Goal: Transaction & Acquisition: Obtain resource

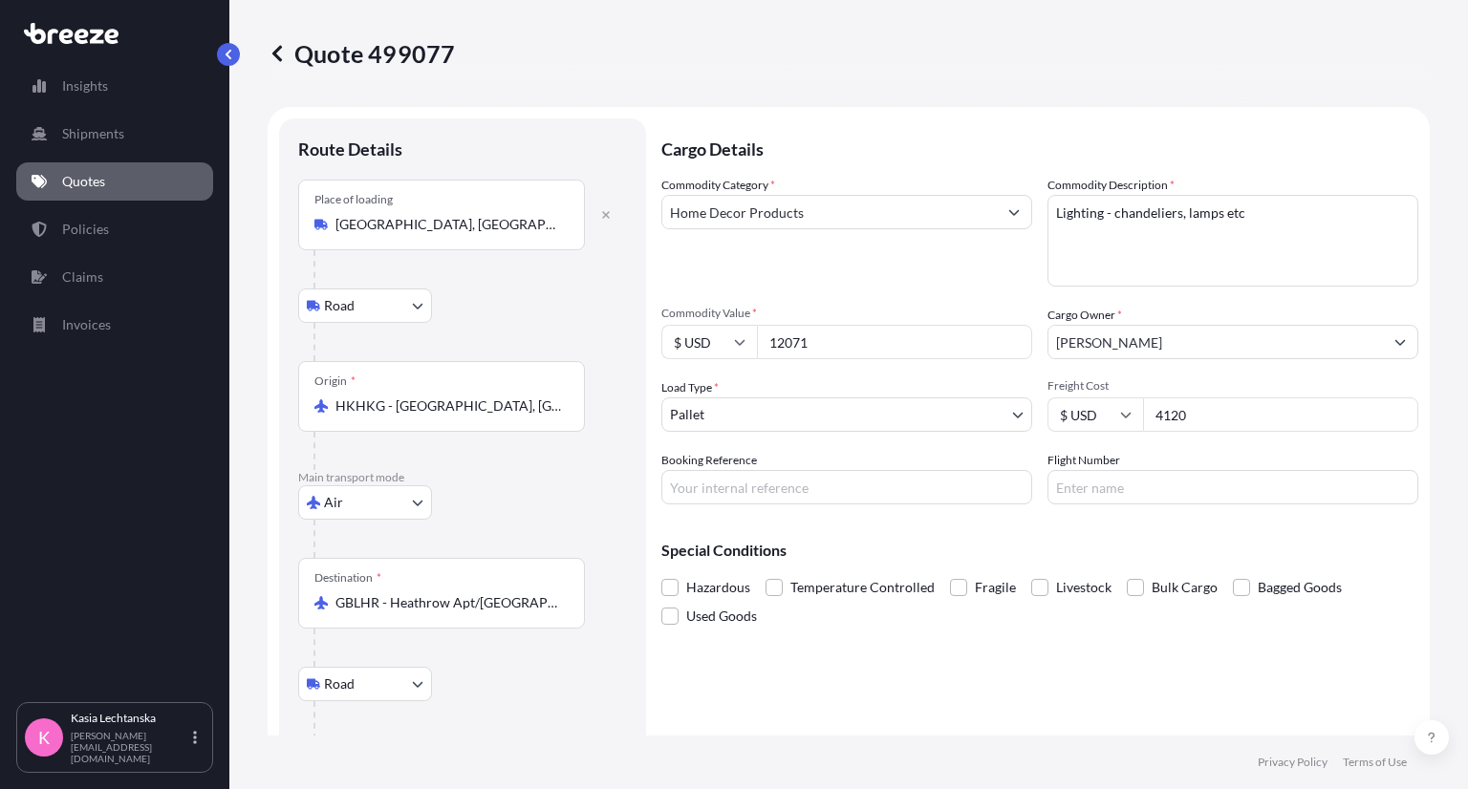
select select "Road"
select select "Air"
select select "Road"
select select "1"
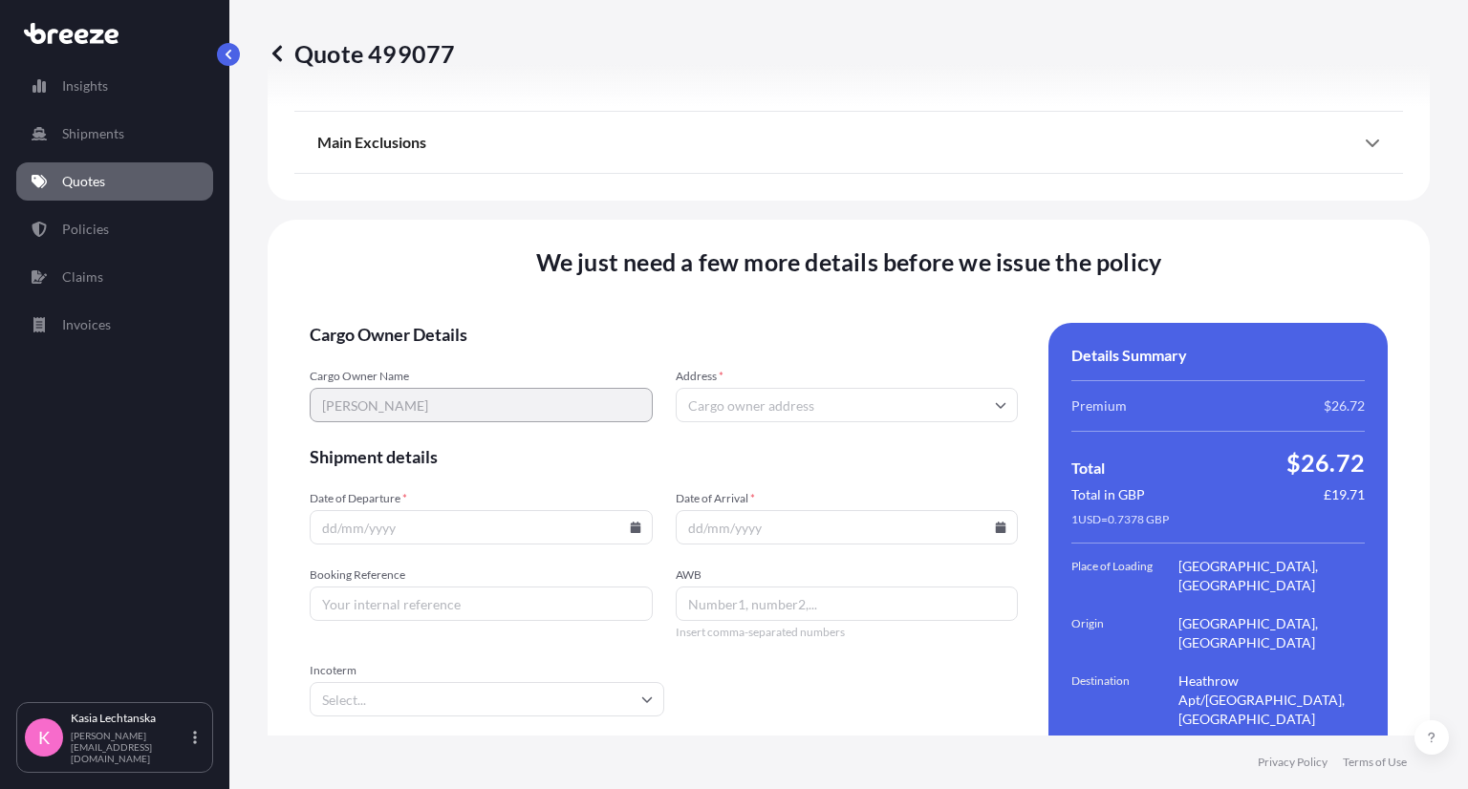
click at [1345, 97] on div "Quote 499077" at bounding box center [849, 53] width 1162 height 107
click at [100, 188] on p "Quotes" at bounding box center [83, 181] width 43 height 19
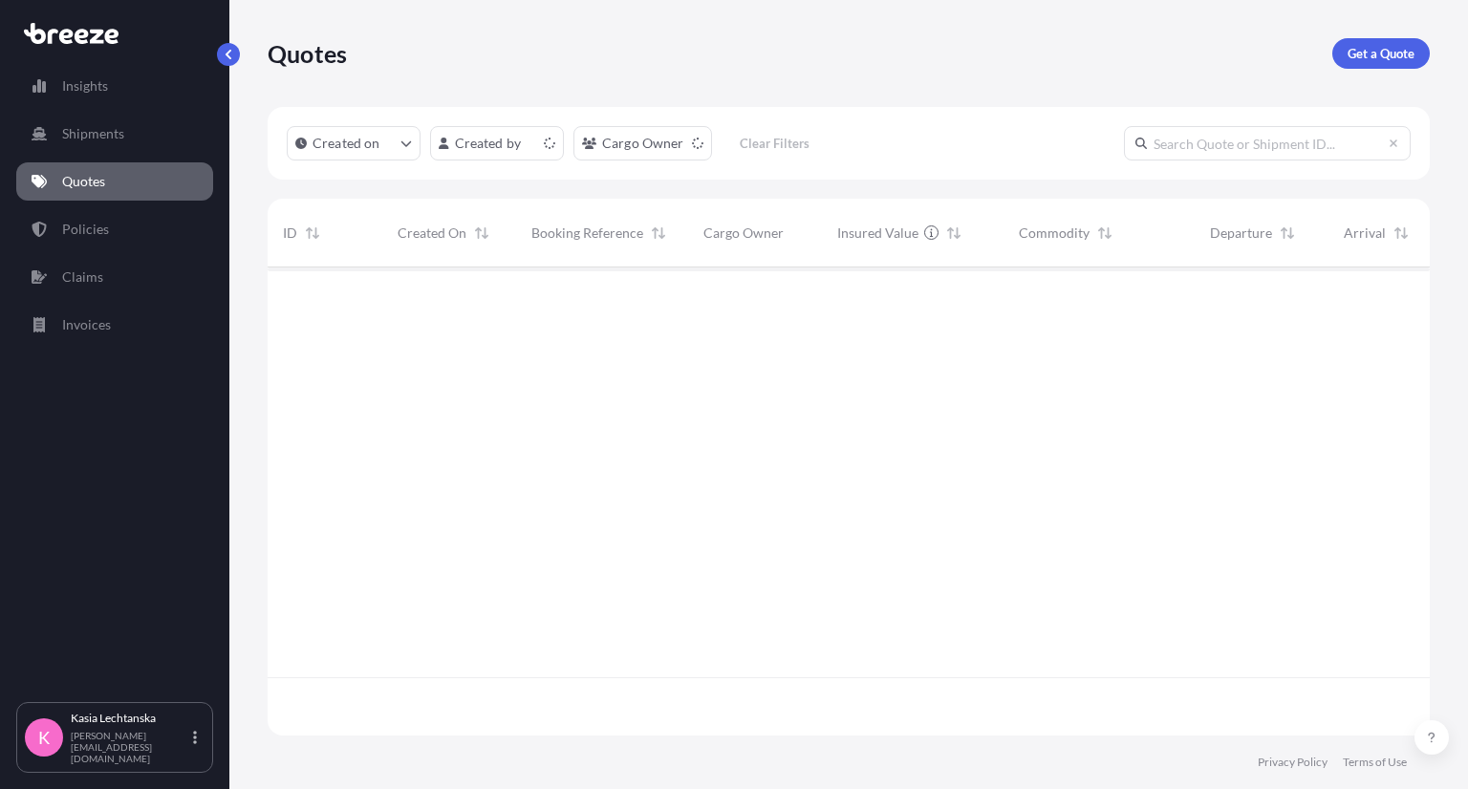
scroll to position [463, 1147]
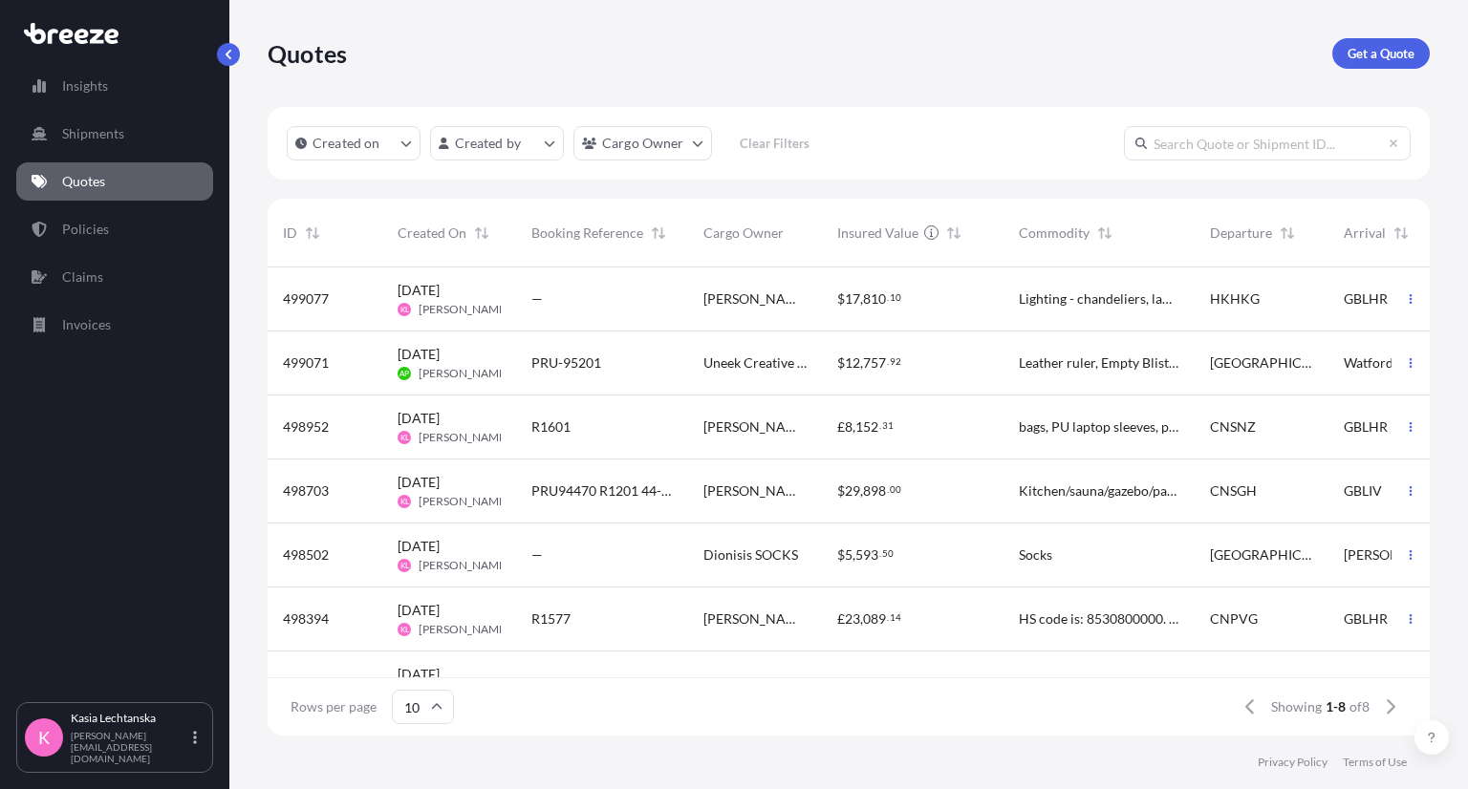
drag, startPoint x: 943, startPoint y: 53, endPoint x: 1186, endPoint y: 9, distance: 246.7
click at [944, 53] on div "Quotes Get a Quote" at bounding box center [849, 53] width 1162 height 31
click at [443, 750] on footer "Privacy Policy Terms of Use" at bounding box center [848, 763] width 1238 height 54
click at [97, 187] on p "Quotes" at bounding box center [83, 181] width 43 height 19
